Goal: Information Seeking & Learning: Understand process/instructions

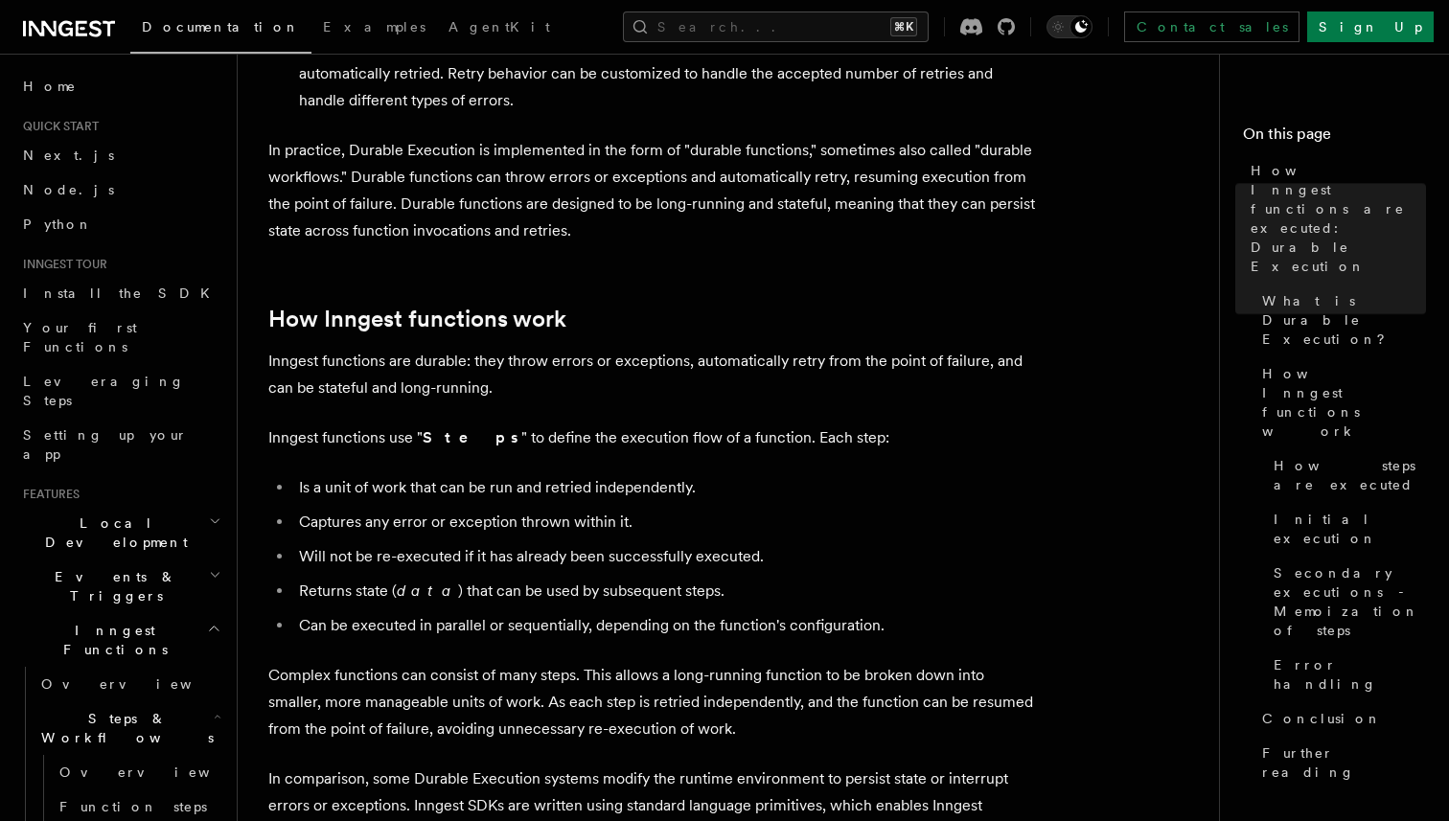
scroll to position [680, 0]
